Goal: Ask a question

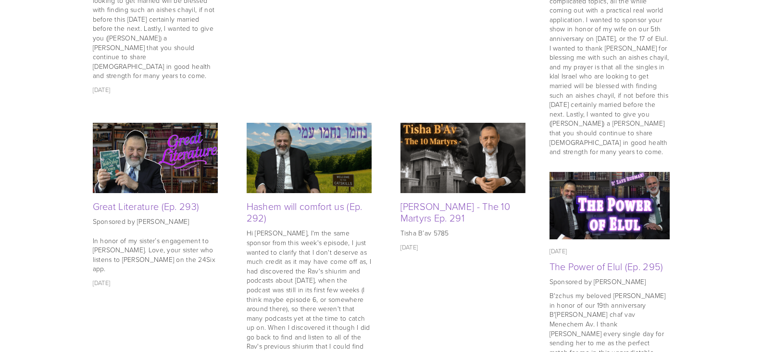
scroll to position [721, 0]
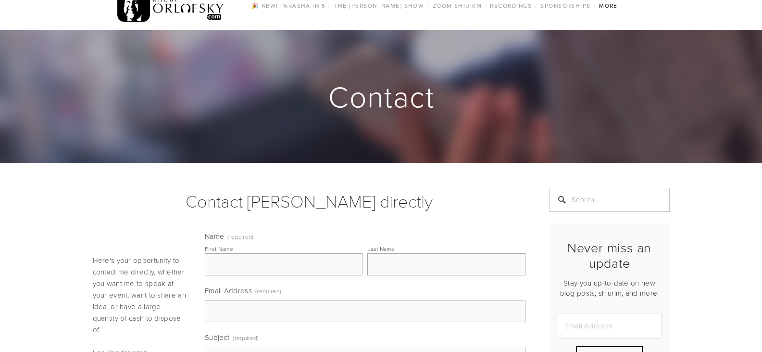
scroll to position [48, 0]
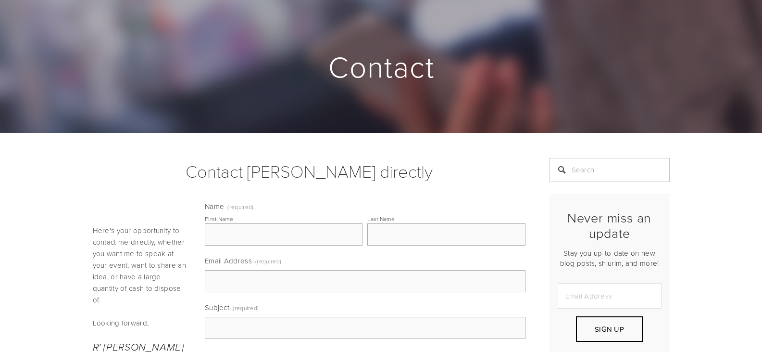
click at [254, 240] on input "First Name" at bounding box center [284, 234] width 158 height 22
type input "Israel"
type input "Dewick"
type input "dewickis@gmail.com"
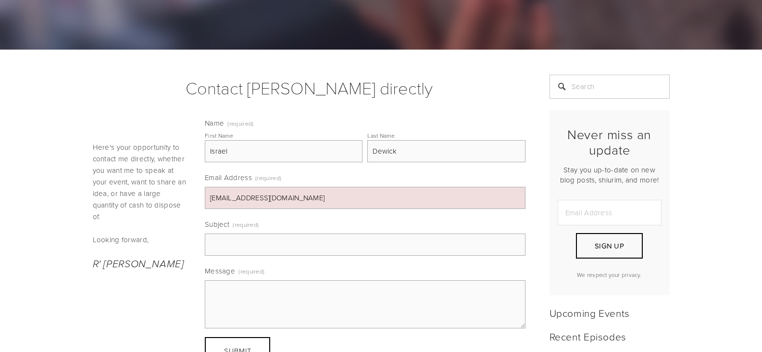
scroll to position [144, 0]
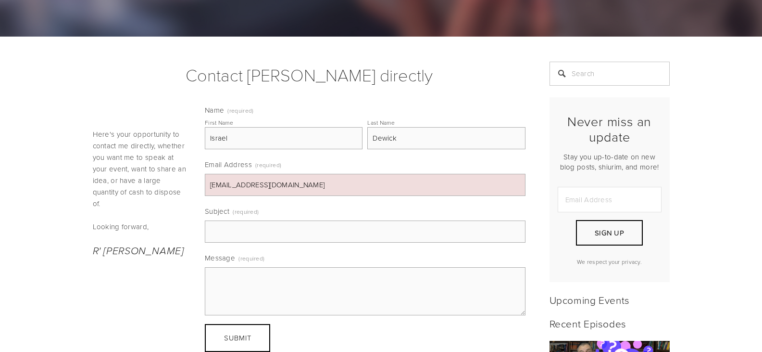
click at [242, 232] on input "Subject (required)" at bounding box center [365, 231] width 321 height 22
type input "general question"
click at [267, 290] on textarea "Message (required)" at bounding box center [365, 291] width 321 height 48
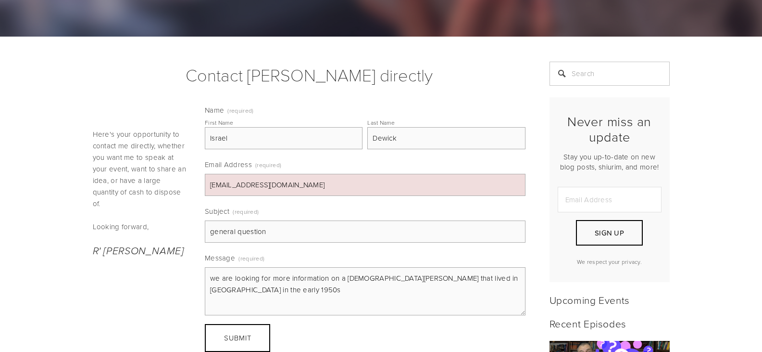
click at [242, 297] on textarea "we are looking for more information on a rabbi orlofsky that lived in Brownsvil…" at bounding box center [365, 291] width 321 height 48
drag, startPoint x: 263, startPoint y: 301, endPoint x: 249, endPoint y: 303, distance: 13.6
click at [249, 303] on textarea "we are looking for more information on a rabbi orlofsky that lived in Brownsvil…" at bounding box center [365, 291] width 321 height 48
type textarea "we are looking for more information on a rabbi orlofsky that lived in Brownsvil…"
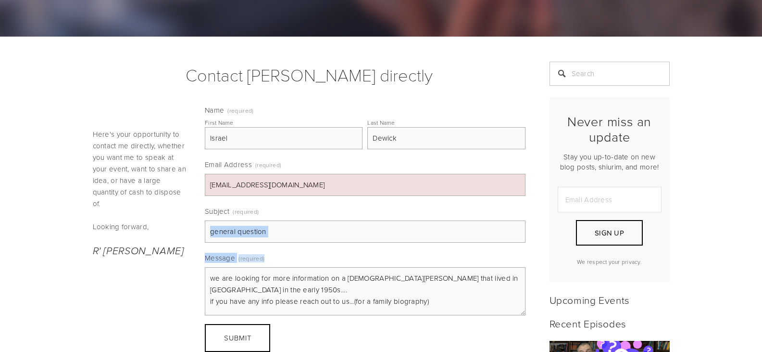
click at [326, 242] on div "Name (required) First Name Israel Last Name Dewick Email Address (required) dew…" at bounding box center [365, 210] width 321 height 210
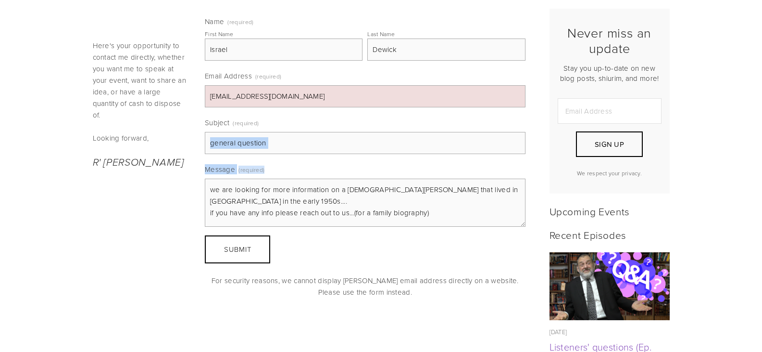
scroll to position [240, 0]
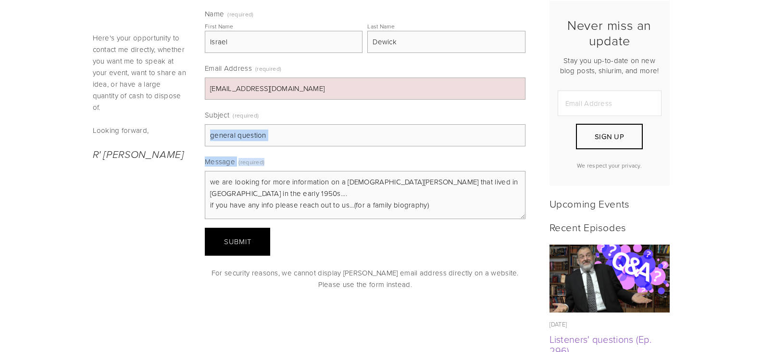
click at [229, 238] on span "Submit" at bounding box center [237, 241] width 27 height 10
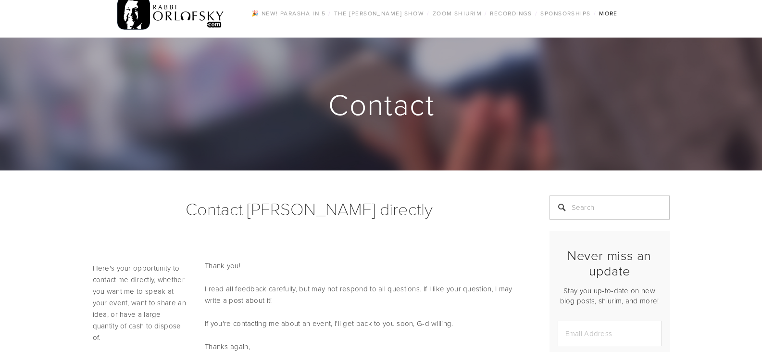
scroll to position [0, 0]
